Goal: Information Seeking & Learning: Compare options

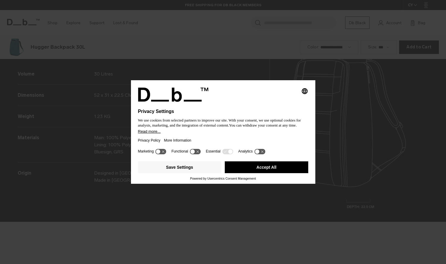
scroll to position [792, 0]
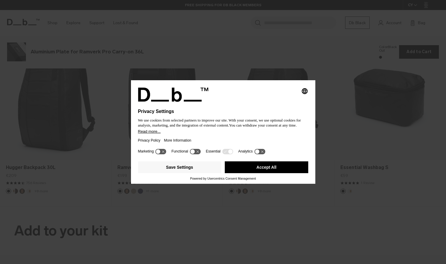
scroll to position [792, 0]
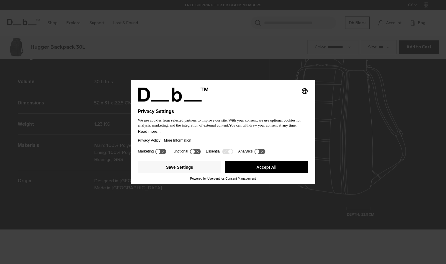
scroll to position [792, 0]
